Goal: Information Seeking & Learning: Compare options

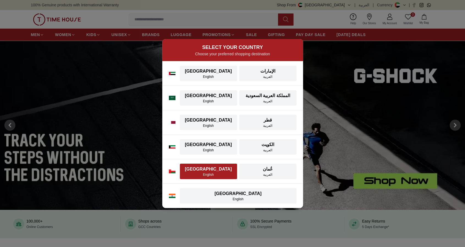
click at [213, 176] on div "English" at bounding box center [208, 174] width 51 height 4
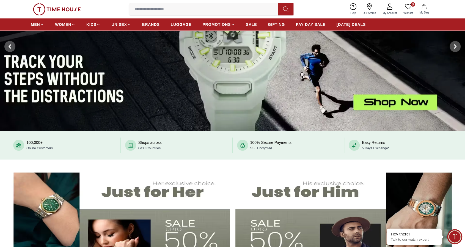
scroll to position [134, 0]
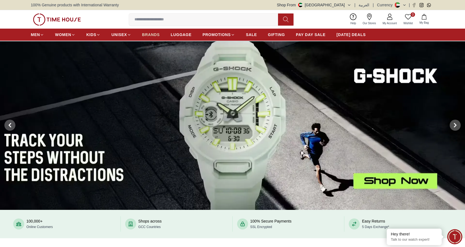
click at [156, 36] on span "BRANDS" at bounding box center [151, 35] width 18 height 6
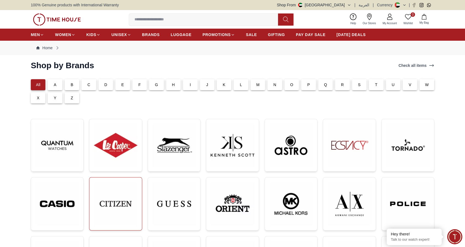
click at [102, 195] on img at bounding box center [115, 203] width 43 height 43
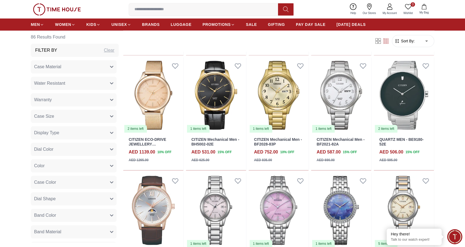
scroll to position [385, 0]
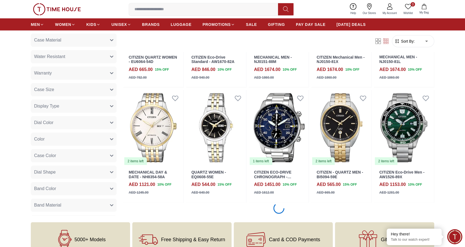
scroll to position [1018, 0]
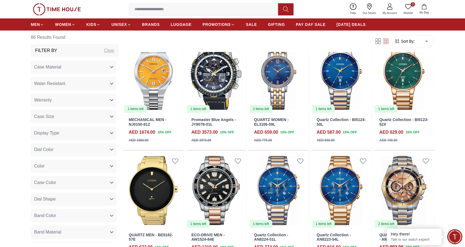
scroll to position [1293, 0]
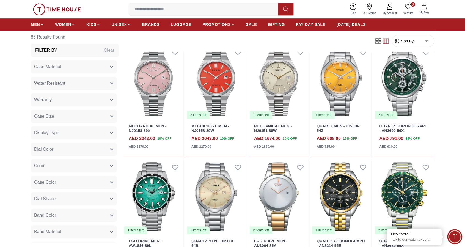
scroll to position [1650, 0]
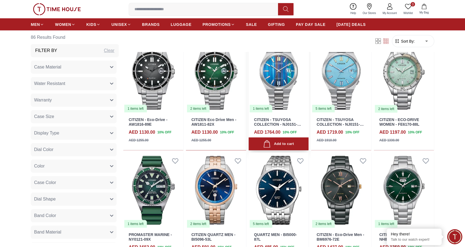
scroll to position [578, 0]
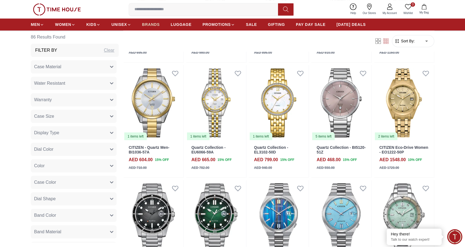
click at [149, 23] on span "BRANDS" at bounding box center [151, 25] width 18 height 6
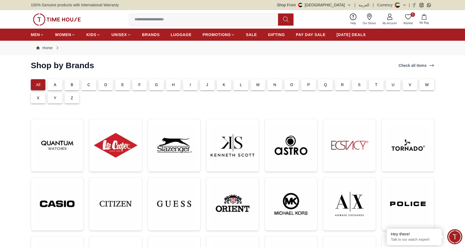
click at [172, 82] on p "H" at bounding box center [173, 85] width 3 height 6
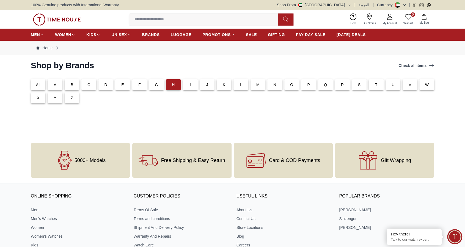
click at [40, 84] on p "All" at bounding box center [38, 85] width 4 height 6
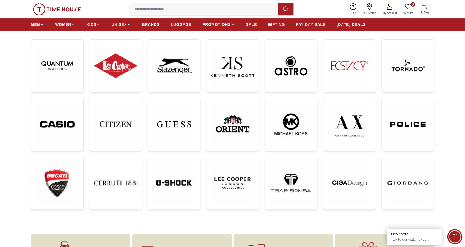
scroll to position [83, 0]
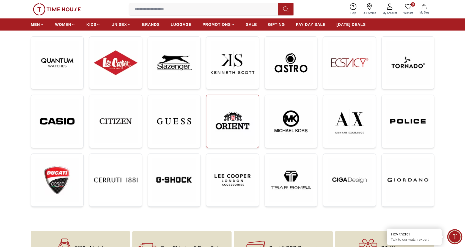
click at [229, 129] on img at bounding box center [232, 121] width 43 height 44
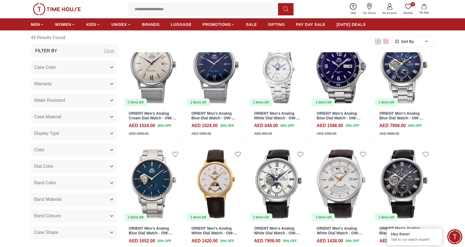
scroll to position [870, 0]
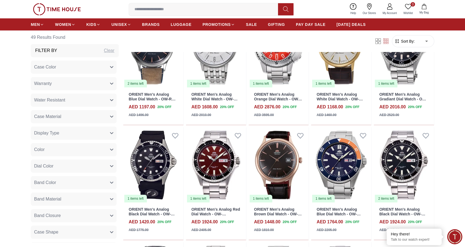
scroll to position [1035, 0]
